Goal: Task Accomplishment & Management: Manage account settings

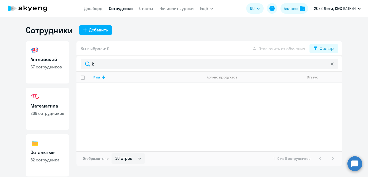
select select "30"
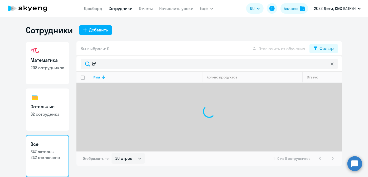
type input "k"
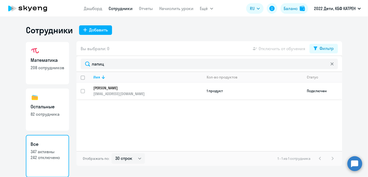
type input "лапиц"
click at [81, 90] on input "select row 40627294" at bounding box center [86, 94] width 11 height 11
checkbox input "true"
click at [283, 48] on span "Отключить от обучения" at bounding box center [282, 48] width 47 height 6
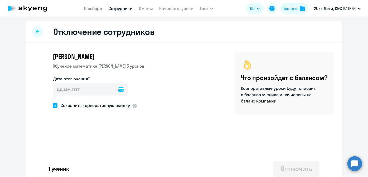
click at [118, 91] on icon at bounding box center [120, 88] width 5 height 5
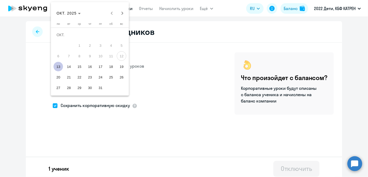
click at [56, 68] on span "13" at bounding box center [58, 66] width 9 height 9
type input "[DATE]"
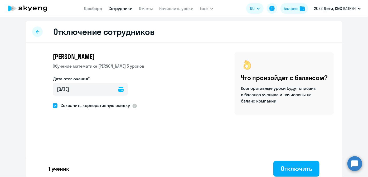
click at [55, 104] on span at bounding box center [55, 105] width 5 height 5
click at [53, 105] on input "Сохранить корпоративную скидку" at bounding box center [52, 105] width 0 height 0
checkbox input "false"
click at [278, 168] on button "Отключить" at bounding box center [296, 169] width 46 height 16
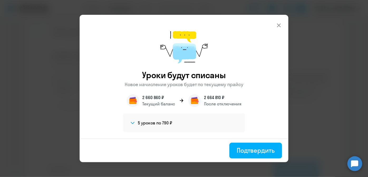
click at [281, 23] on icon at bounding box center [279, 25] width 6 height 6
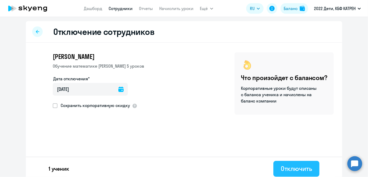
click at [282, 170] on div "Отключить" at bounding box center [296, 168] width 31 height 8
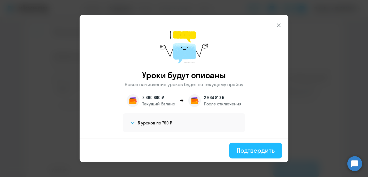
click at [245, 157] on button "Подтвердить" at bounding box center [255, 150] width 53 height 16
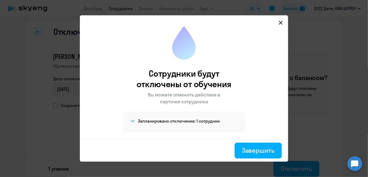
click at [282, 21] on icon at bounding box center [281, 23] width 4 height 4
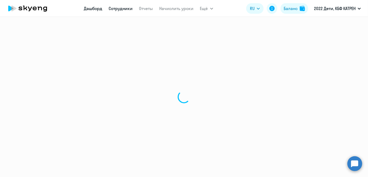
click at [89, 10] on link "Дашборд" at bounding box center [93, 8] width 18 height 5
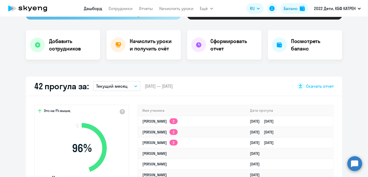
scroll to position [96, 0]
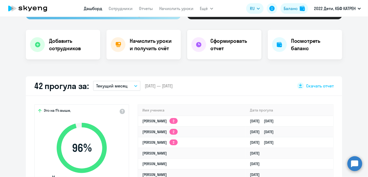
select select "30"
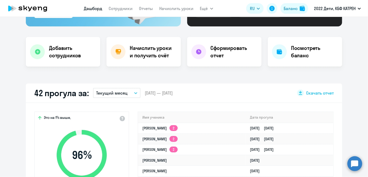
scroll to position [72, 0]
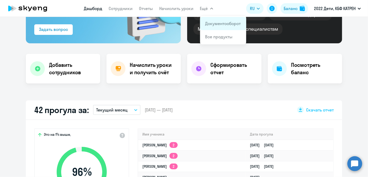
click at [207, 25] on link "Документооборот" at bounding box center [223, 23] width 36 height 5
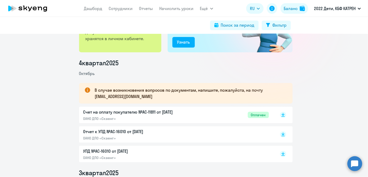
scroll to position [72, 0]
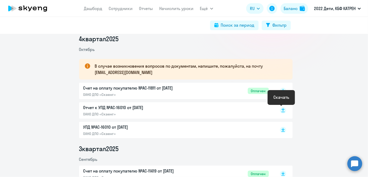
click at [281, 110] on rect at bounding box center [283, 110] width 6 height 6
